Goal: Task Accomplishment & Management: Use online tool/utility

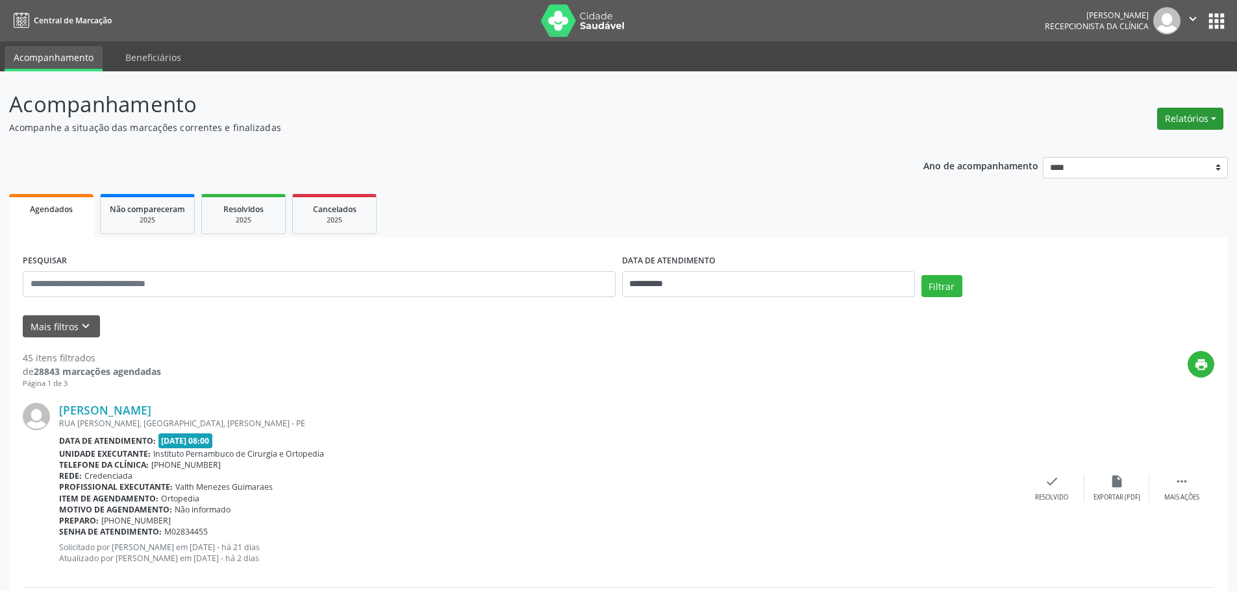
click at [1181, 120] on button "Relatórios" at bounding box center [1190, 119] width 66 height 22
click at [1133, 149] on link "Agendamentos" at bounding box center [1154, 147] width 140 height 18
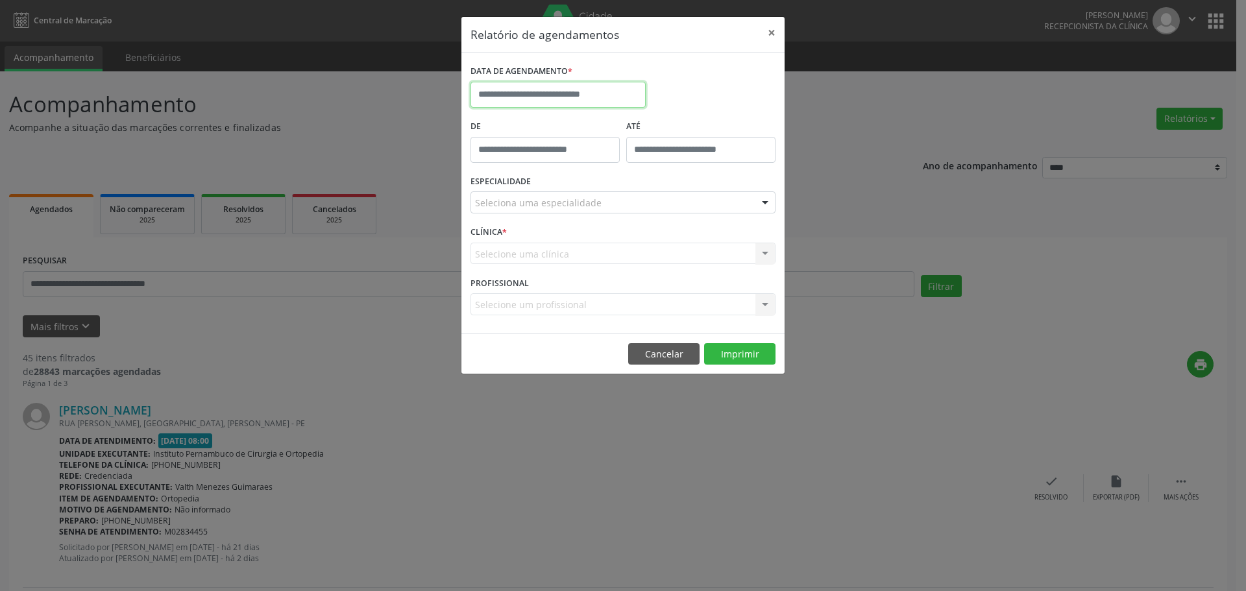
click at [615, 88] on input "text" at bounding box center [558, 95] width 175 height 26
click at [571, 221] on span "13" at bounding box center [570, 214] width 25 height 25
type input "**********"
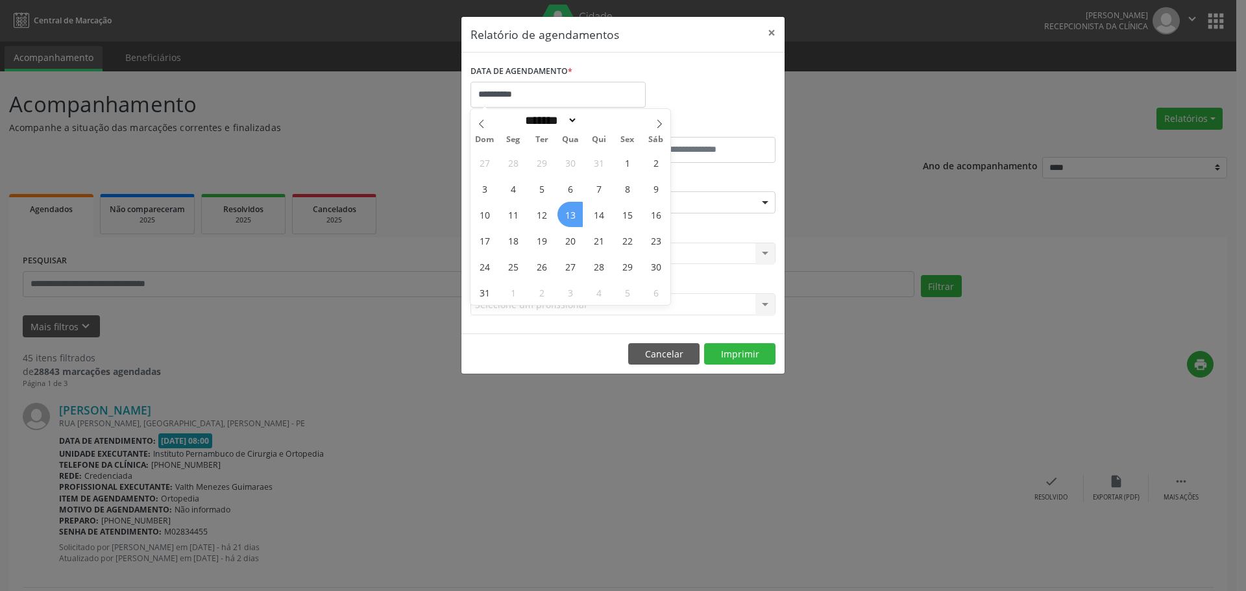
click at [571, 221] on span "13" at bounding box center [570, 214] width 25 height 25
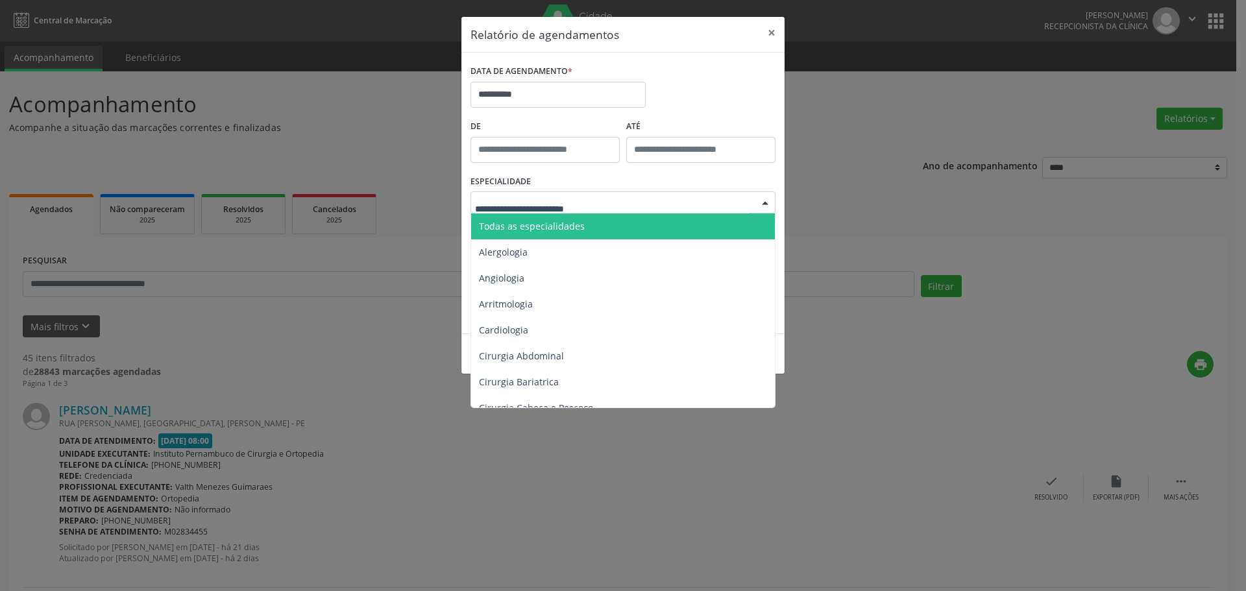
click at [568, 229] on span "Todas as especialidades" at bounding box center [532, 226] width 106 height 12
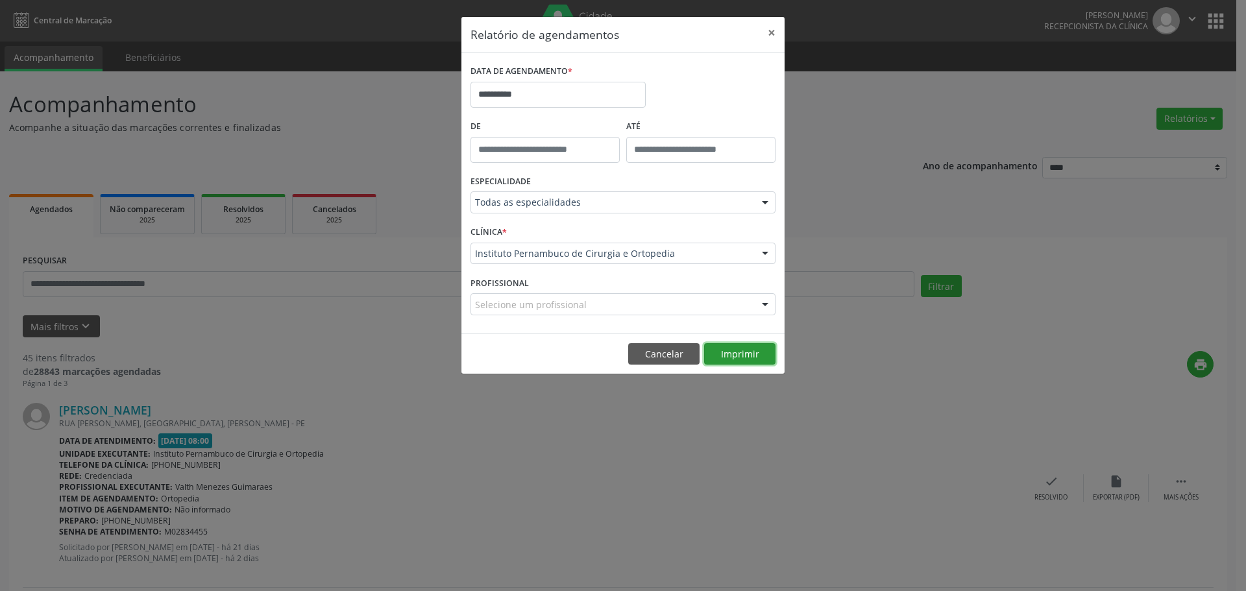
click at [767, 345] on button "Imprimir" at bounding box center [739, 354] width 71 height 22
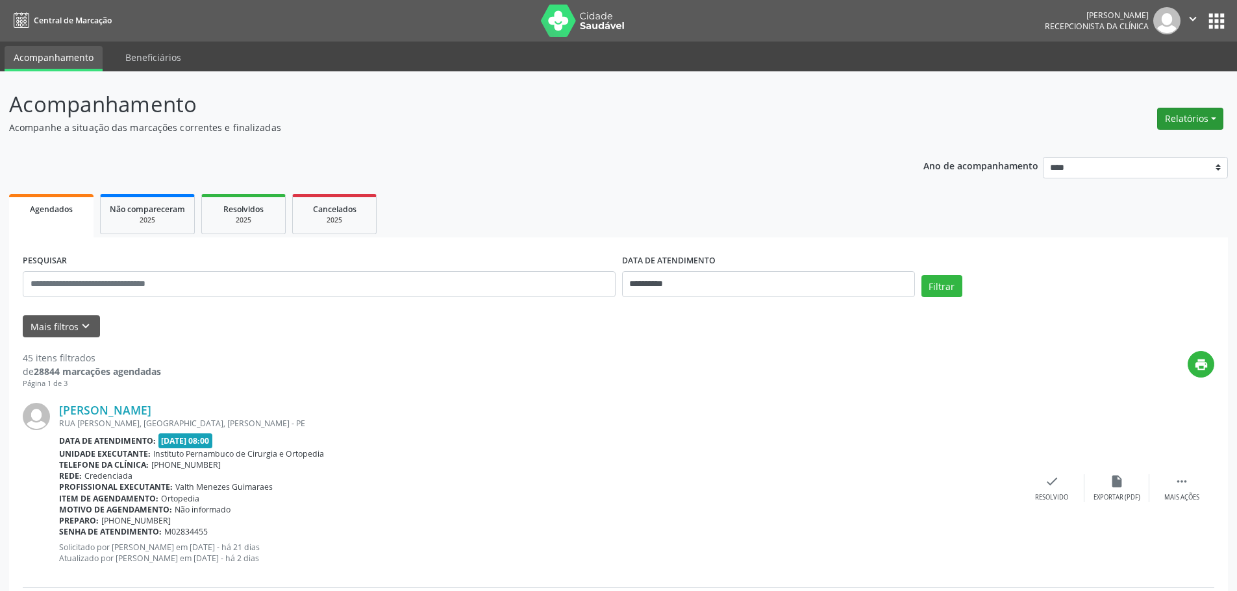
click at [1166, 117] on button "Relatórios" at bounding box center [1190, 119] width 66 height 22
click at [1158, 143] on link "Agendamentos" at bounding box center [1154, 147] width 140 height 18
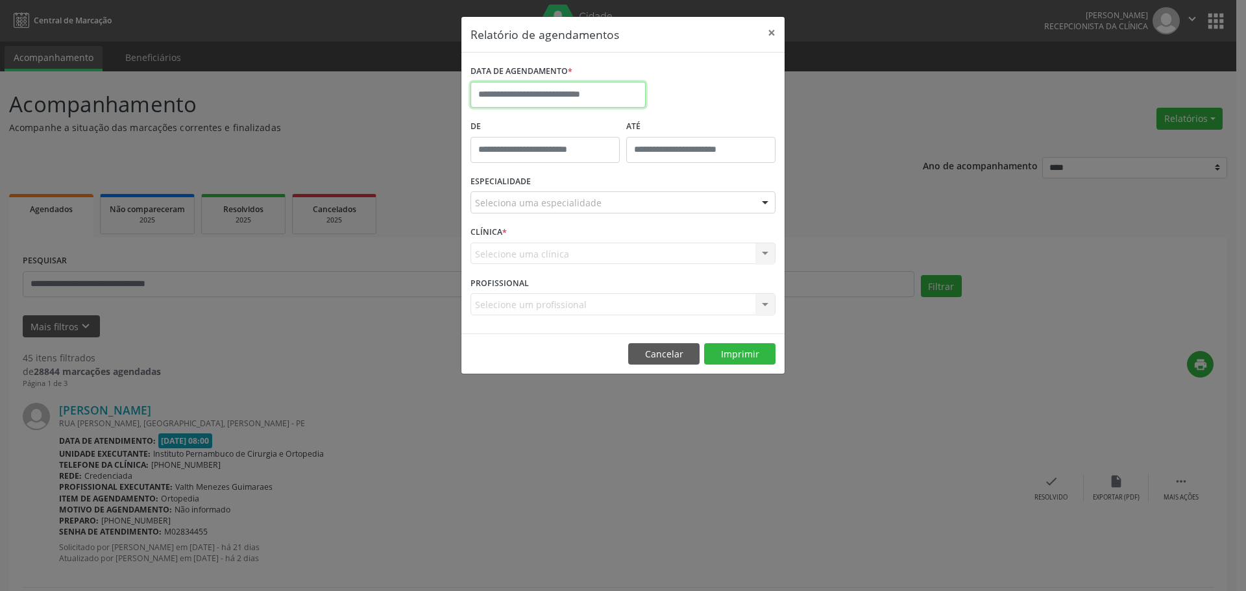
click at [589, 91] on input "text" at bounding box center [558, 95] width 175 height 26
click at [573, 217] on span "13" at bounding box center [570, 214] width 25 height 25
type input "**********"
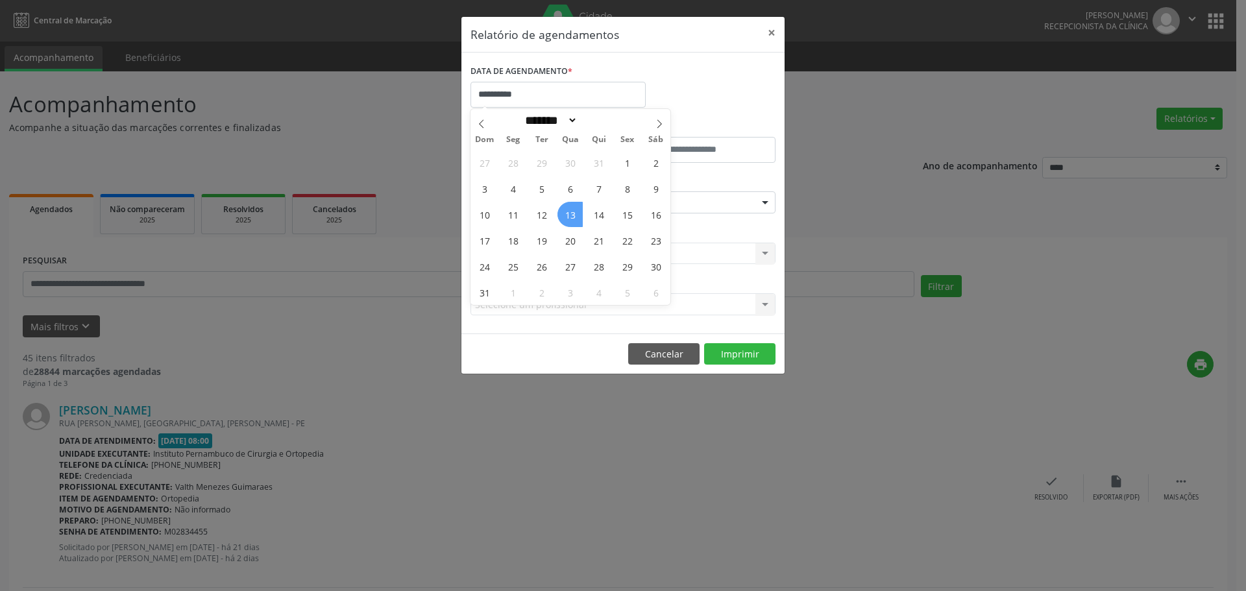
click at [573, 217] on span "13" at bounding box center [570, 214] width 25 height 25
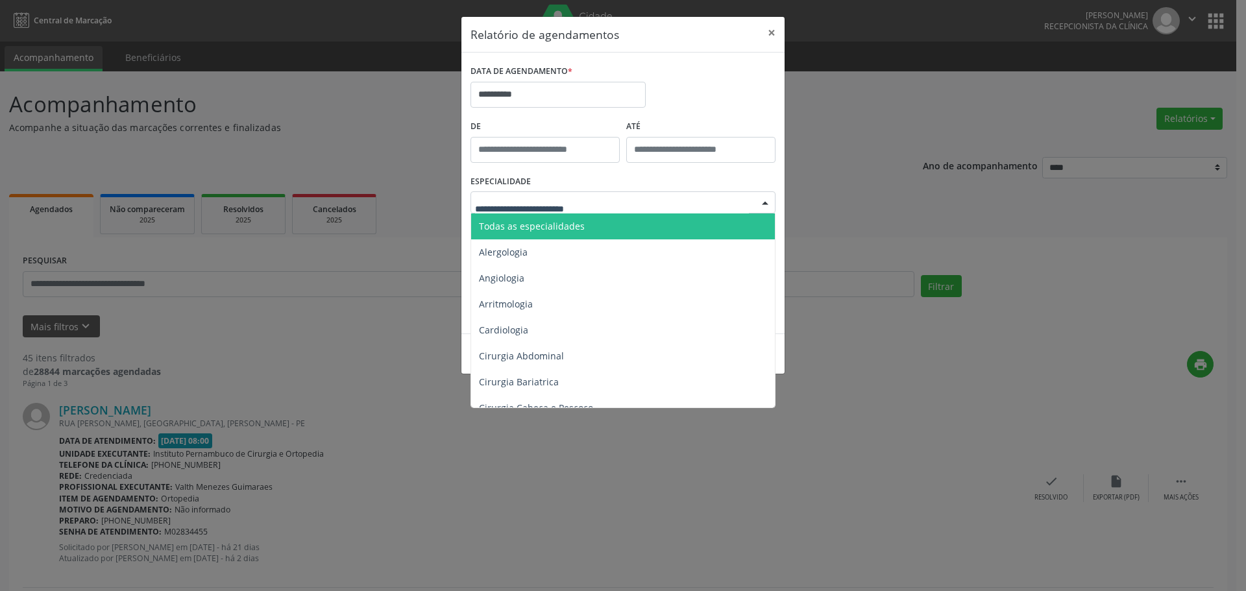
click at [565, 220] on span "Todas as especialidades" at bounding box center [532, 226] width 106 height 12
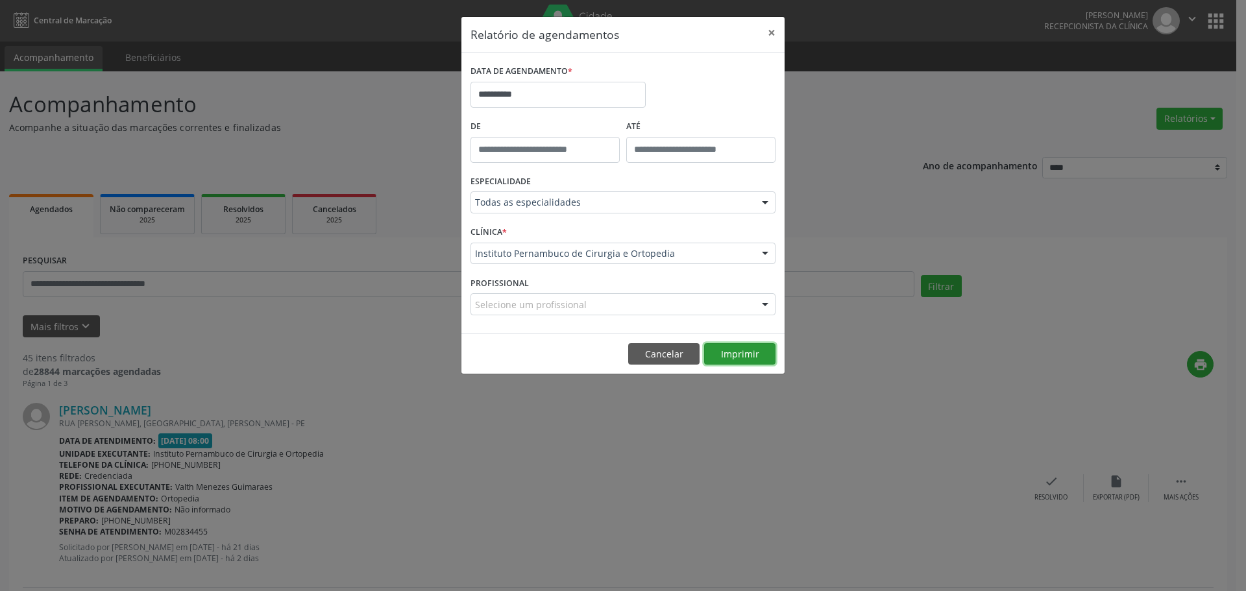
click at [728, 347] on button "Imprimir" at bounding box center [739, 354] width 71 height 22
